Goal: Browse casually

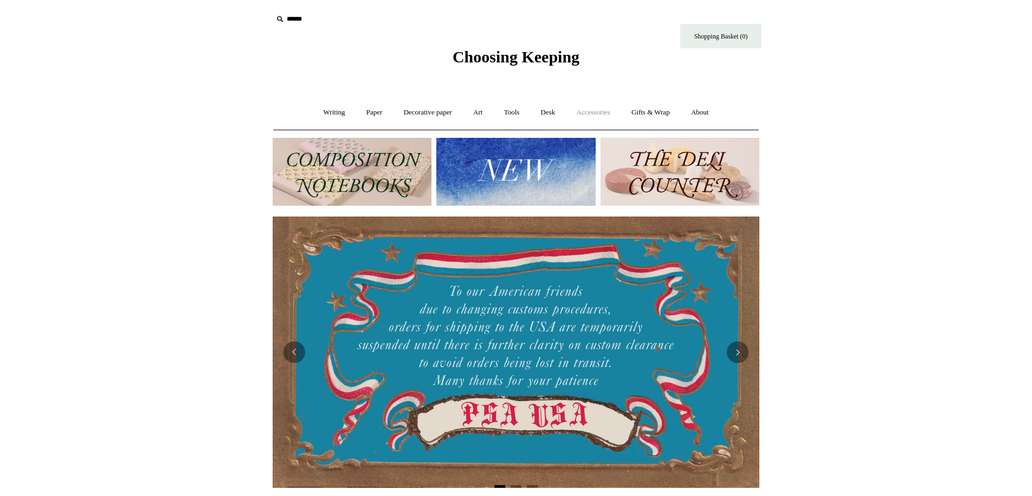
click at [590, 114] on link "Accessories +" at bounding box center [593, 112] width 53 height 29
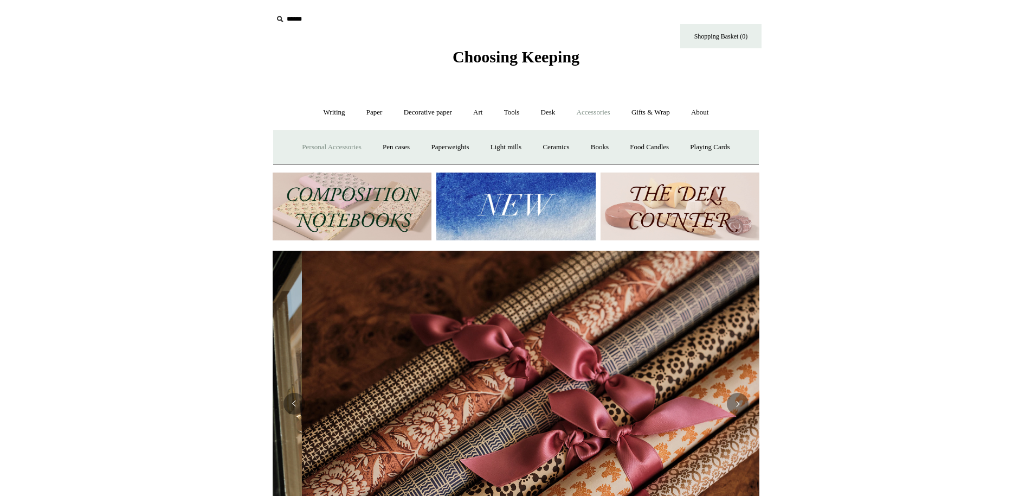
scroll to position [0, 974]
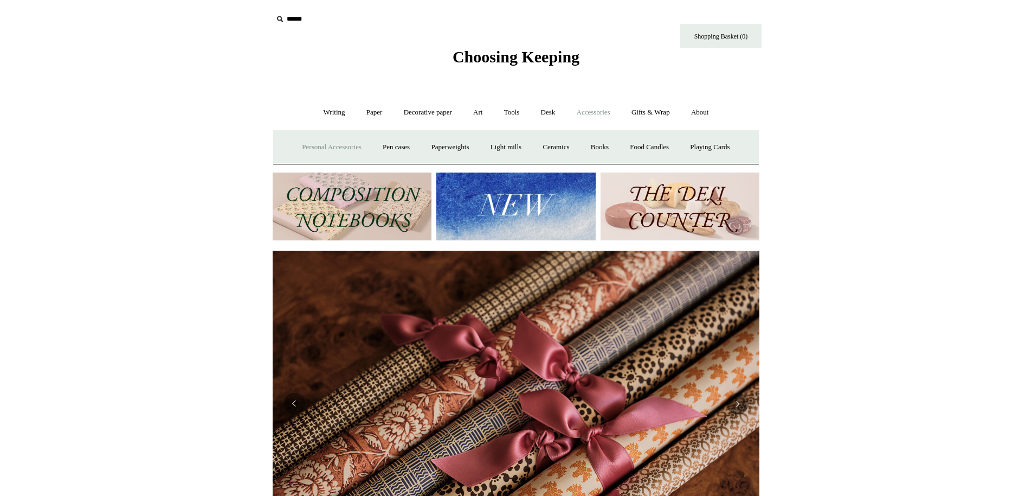
click at [345, 152] on link "Personal Accessories +" at bounding box center [331, 147] width 79 height 29
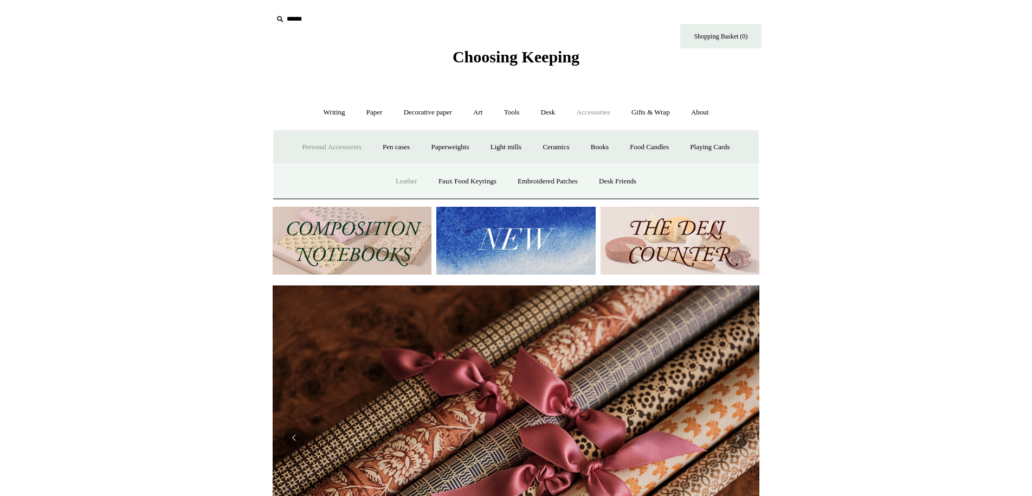
click at [391, 186] on link "Leather" at bounding box center [406, 181] width 41 height 29
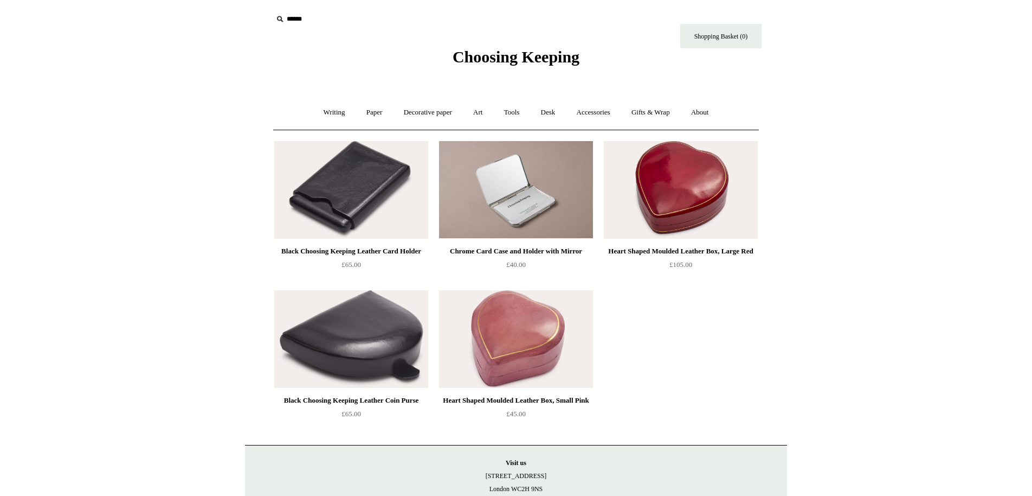
click at [658, 329] on ul "Black Choosing Keeping Leather Card Holder £65.00 Chrome Card Case and Holder w…" at bounding box center [528, 285] width 517 height 298
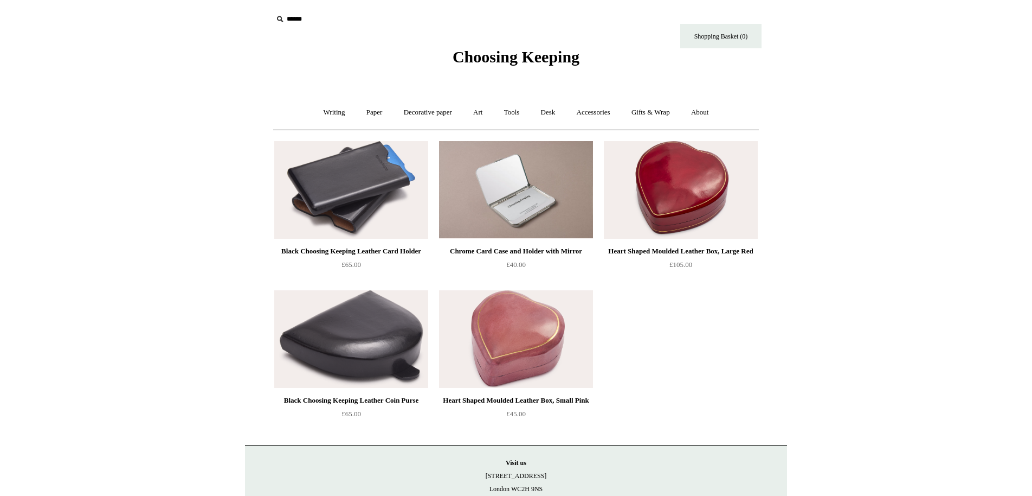
click at [376, 214] on img at bounding box center [351, 190] width 154 height 98
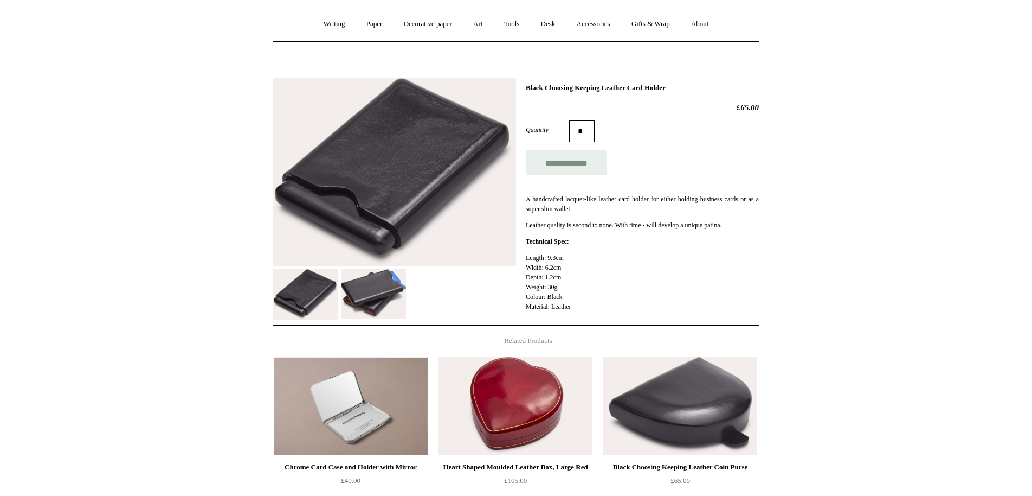
scroll to position [99, 0]
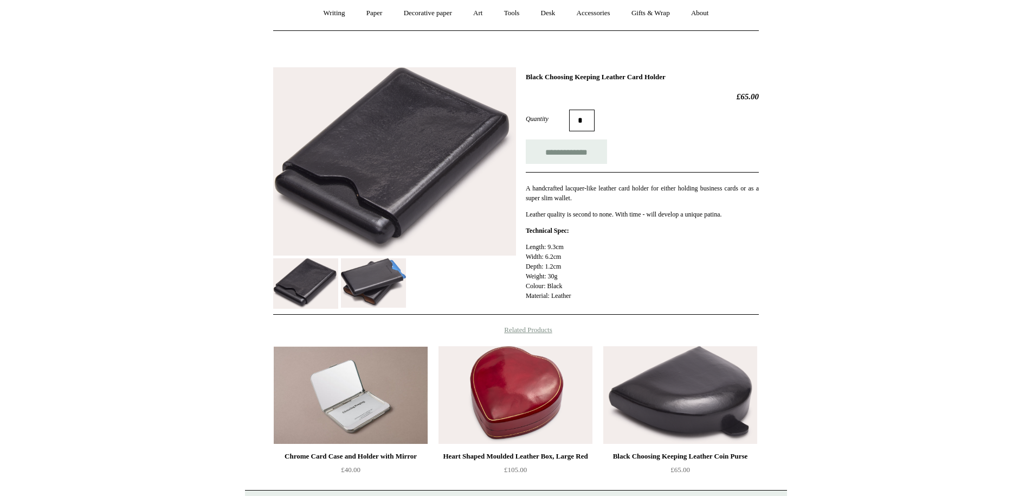
click at [395, 299] on img at bounding box center [373, 283] width 65 height 50
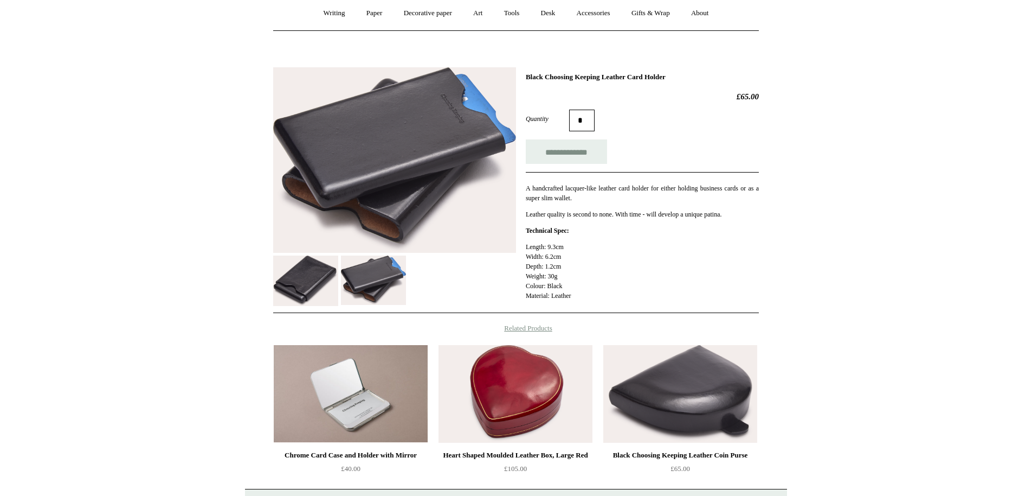
click at [277, 289] on img at bounding box center [305, 280] width 65 height 50
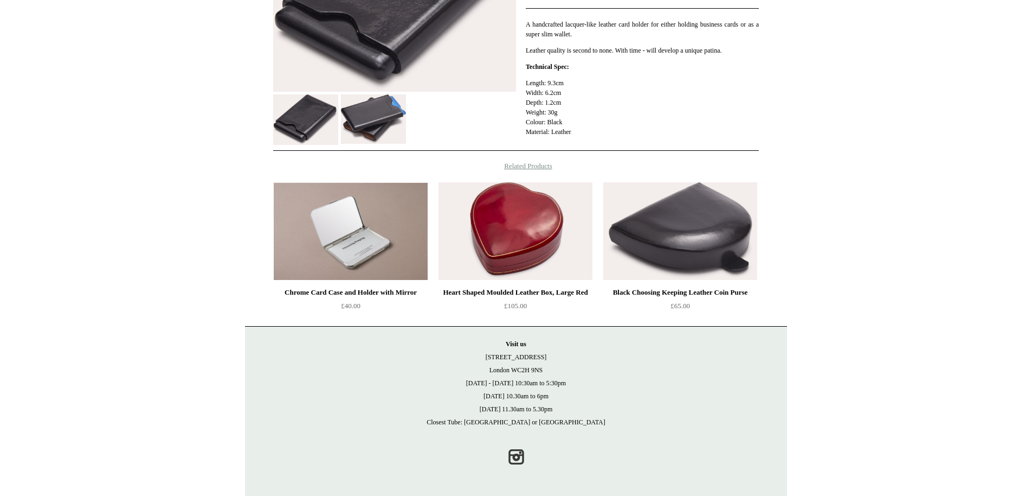
scroll to position [0, 0]
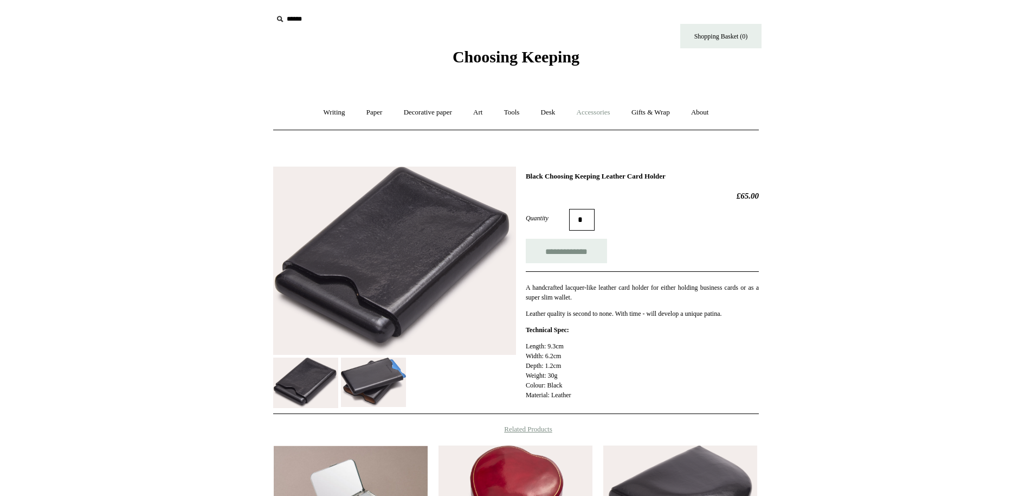
click at [605, 110] on link "Accessories +" at bounding box center [593, 112] width 53 height 29
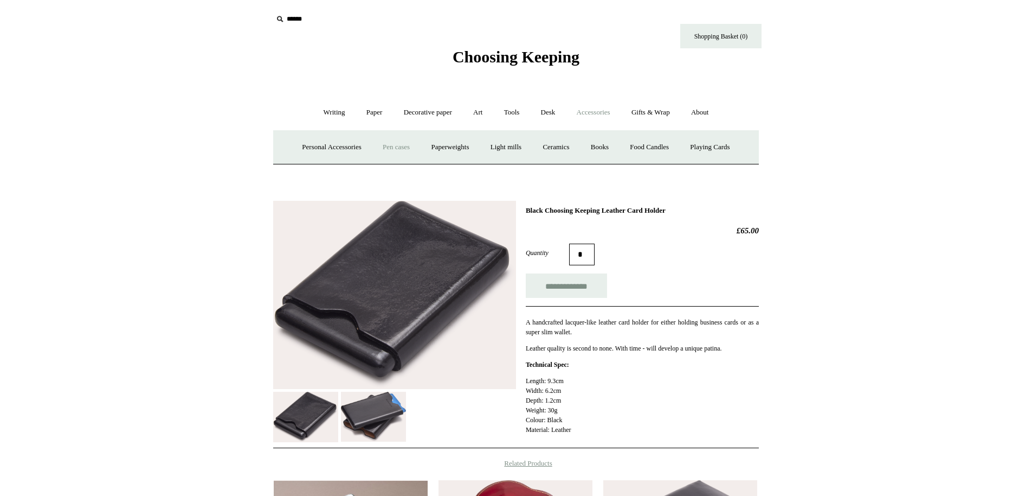
click at [376, 145] on link "Pen cases" at bounding box center [396, 147] width 47 height 29
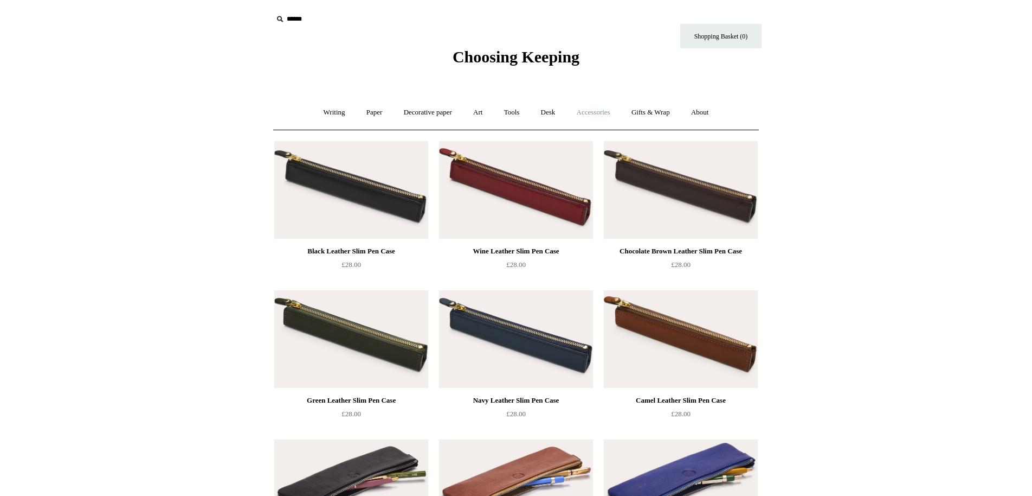
click at [598, 111] on link "Accessories +" at bounding box center [593, 112] width 53 height 29
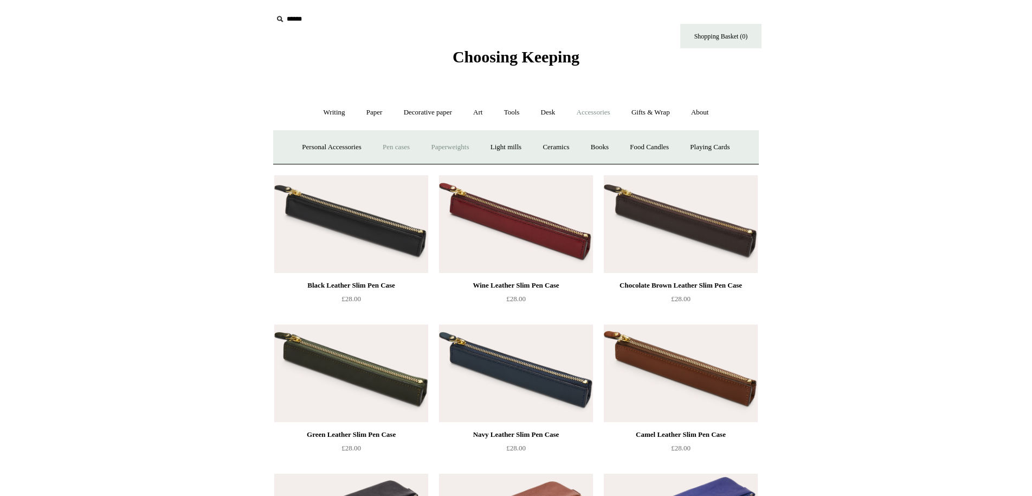
click at [437, 145] on link "Paperweights +" at bounding box center [449, 147] width 57 height 29
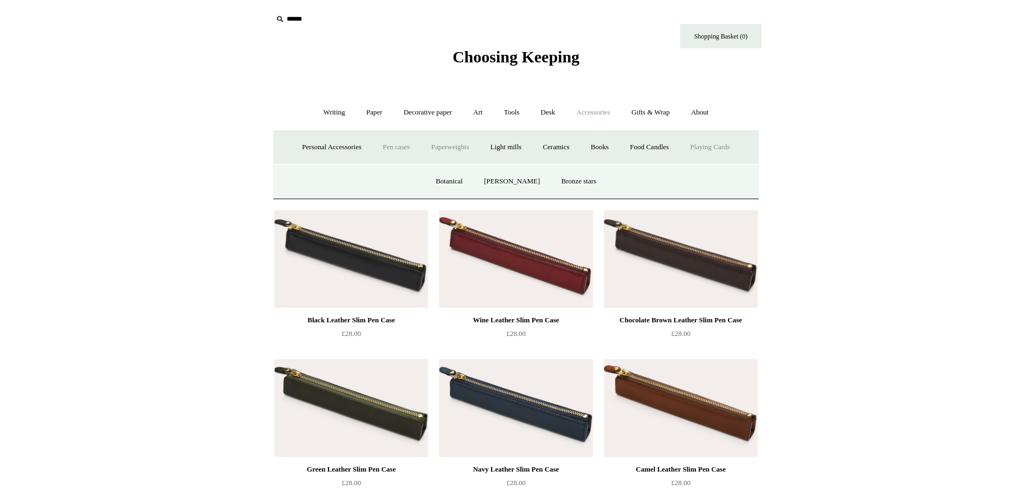
click at [729, 155] on link "Playing Cards" at bounding box center [709, 147] width 59 height 29
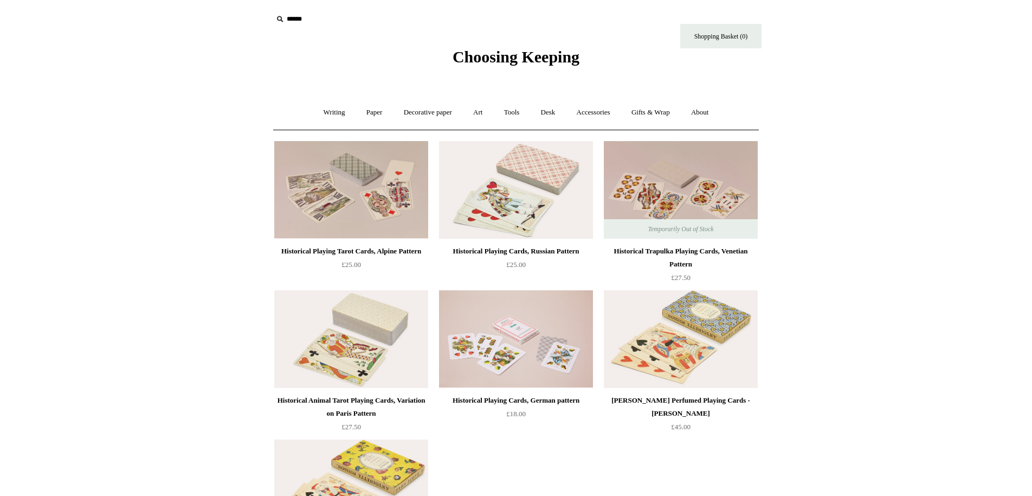
click at [820, 138] on html "Menu Choosing Keeping * Shipping Information Shopping Basket (0) * ⤺ + +" at bounding box center [516, 381] width 1032 height 763
